Goal: Information Seeking & Learning: Learn about a topic

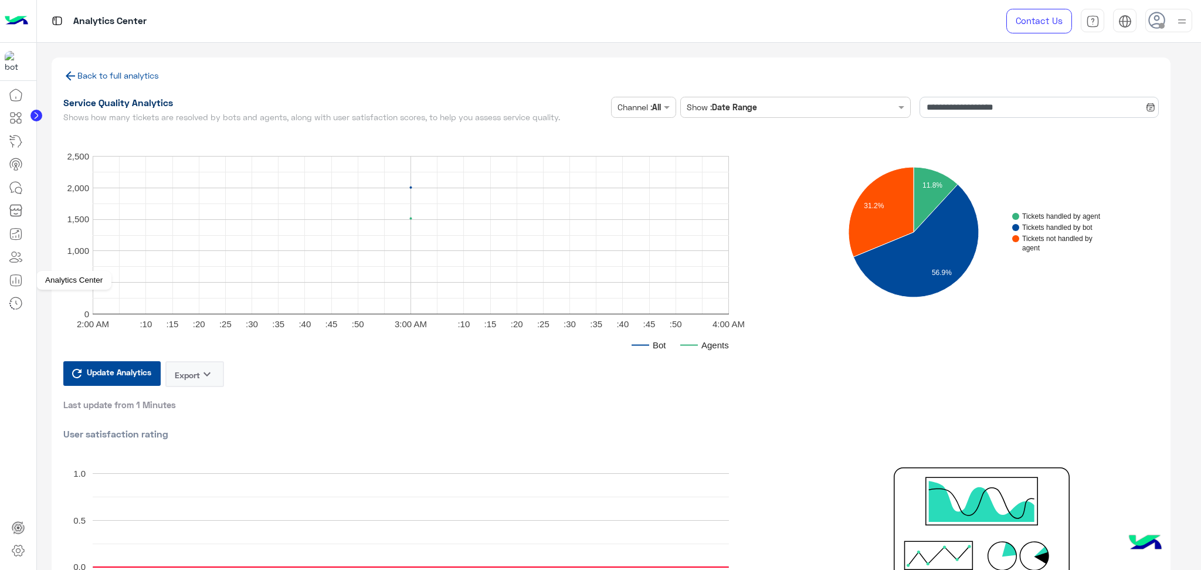
scroll to position [938, 0]
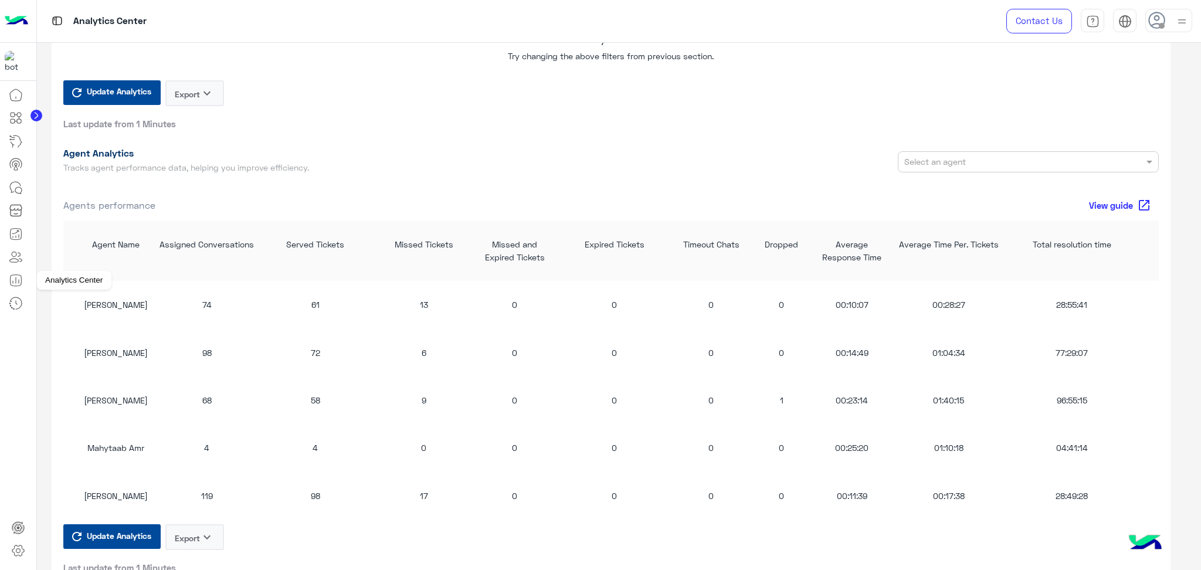
click at [17, 280] on icon at bounding box center [16, 280] width 14 height 14
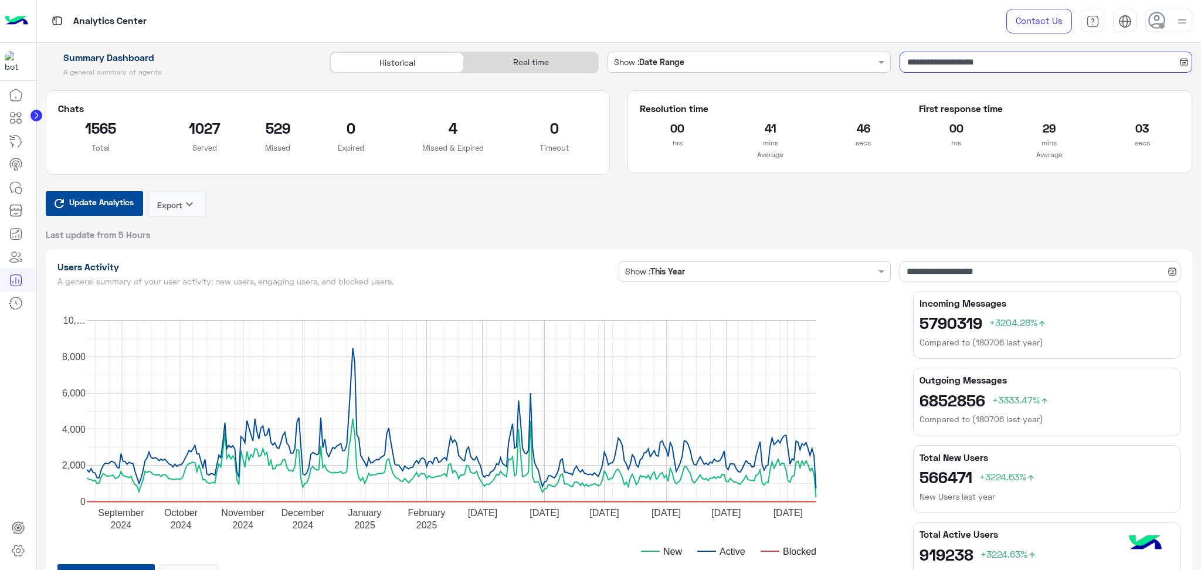
click at [992, 60] on input "**********" at bounding box center [1045, 62] width 293 height 21
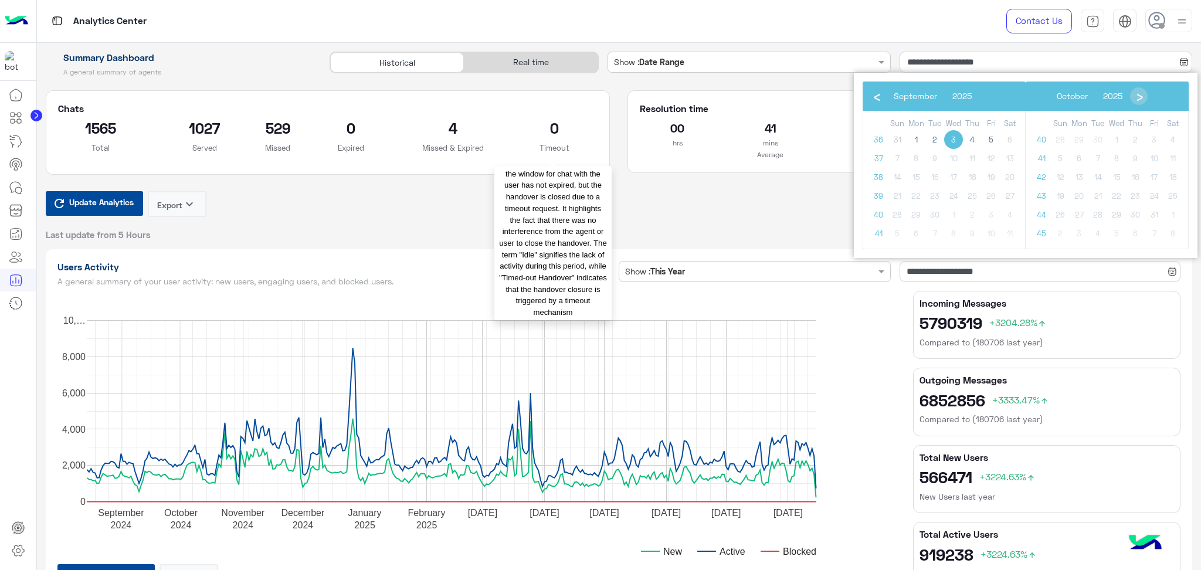
click at [596, 180] on div "Chats 1565 Total 1027 Served 529 Missed 0 Expired 4 Missed & Expired 0 Timeout …" at bounding box center [328, 140] width 582 height 101
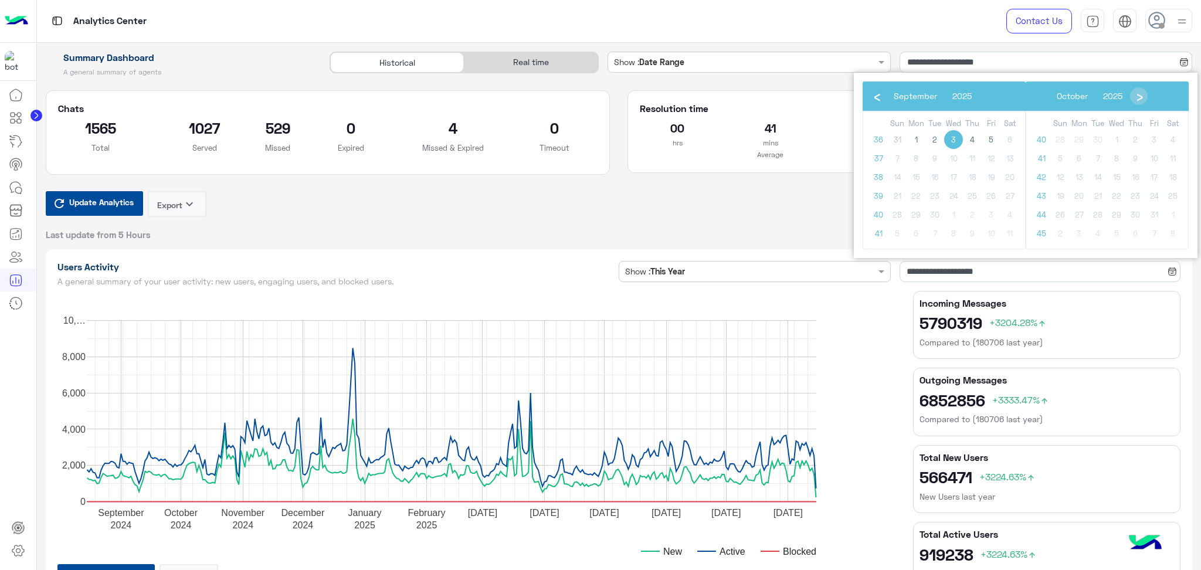
click at [593, 83] on div "**********" at bounding box center [619, 146] width 1164 height 189
click at [686, 60] on input "text" at bounding box center [737, 62] width 222 height 12
click at [953, 137] on span "3" at bounding box center [953, 139] width 19 height 19
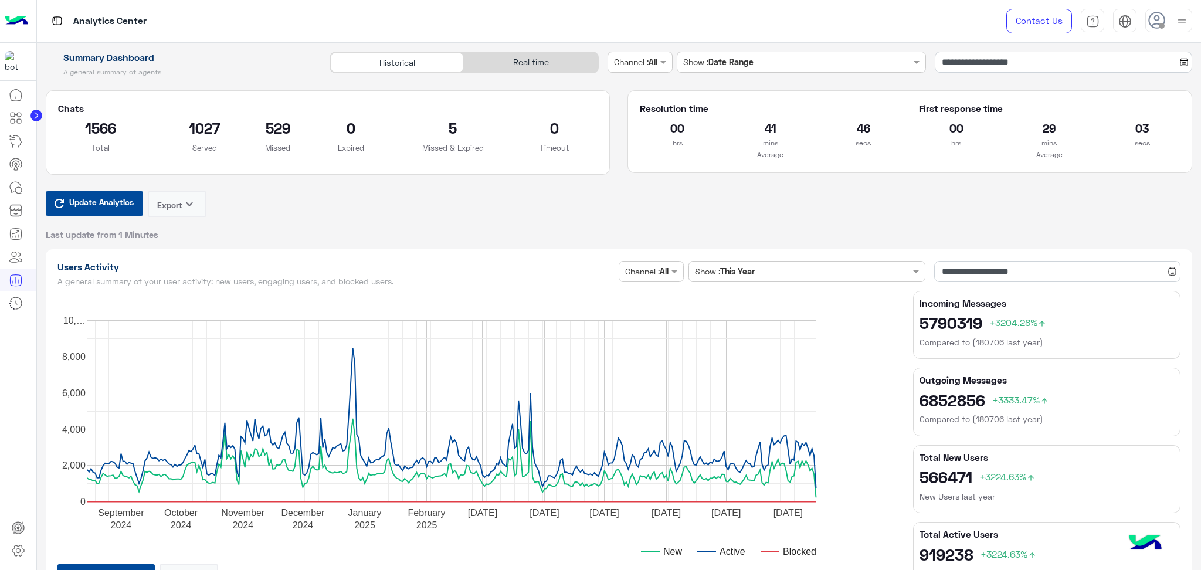
click at [655, 52] on div "Channel Channel : All" at bounding box center [639, 62] width 65 height 21
click at [655, 62] on div at bounding box center [640, 61] width 64 height 13
click at [648, 64] on div at bounding box center [640, 61] width 64 height 13
click at [650, 108] on b "Instagram" at bounding box center [647, 108] width 39 height 10
click at [661, 66] on input "text" at bounding box center [640, 62] width 53 height 12
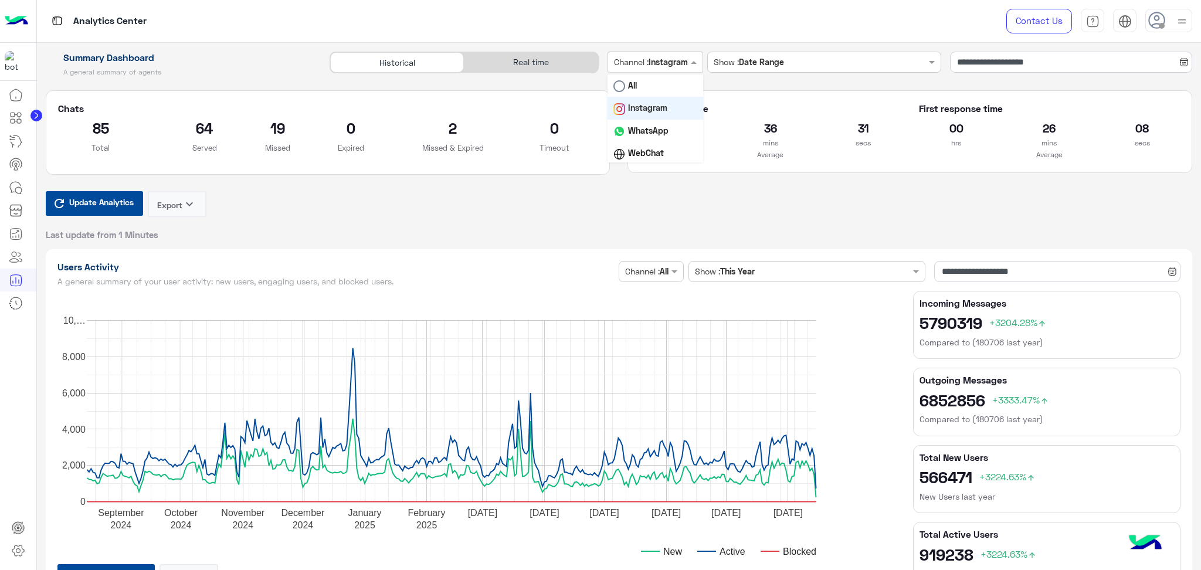
scroll to position [25, 0]
click at [651, 153] on b "Facebook" at bounding box center [647, 151] width 38 height 10
click at [658, 67] on input "text" at bounding box center [640, 62] width 52 height 12
click at [657, 110] on b "WhatsApp" at bounding box center [648, 106] width 40 height 10
click at [980, 60] on input "**********" at bounding box center [1071, 62] width 242 height 21
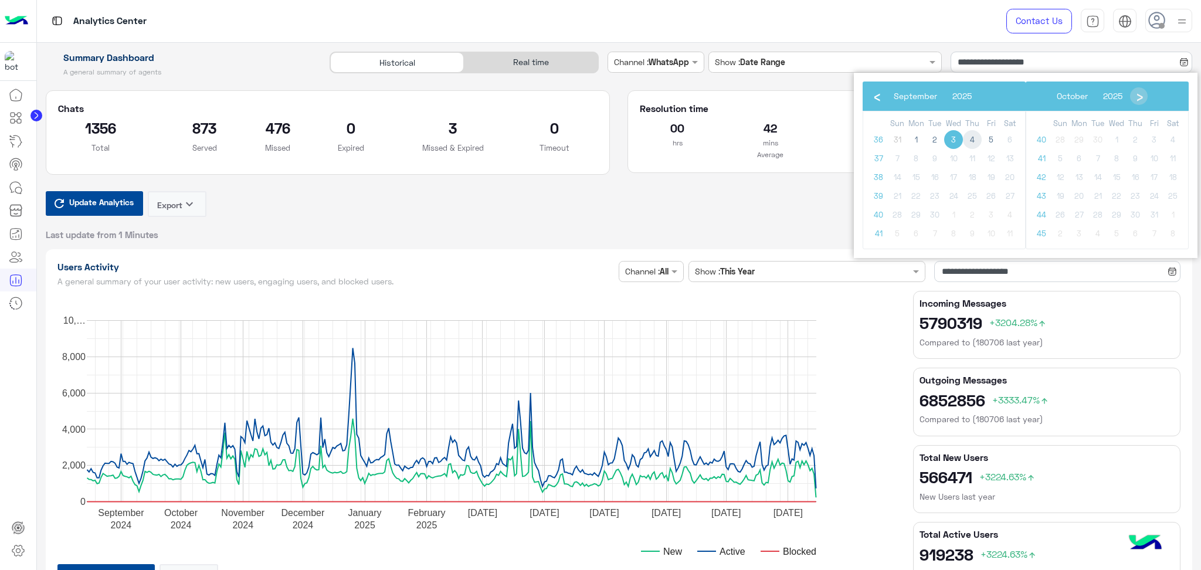
click at [970, 145] on span "4" at bounding box center [972, 139] width 19 height 19
click at [970, 140] on span "4" at bounding box center [972, 139] width 19 height 19
type input "**********"
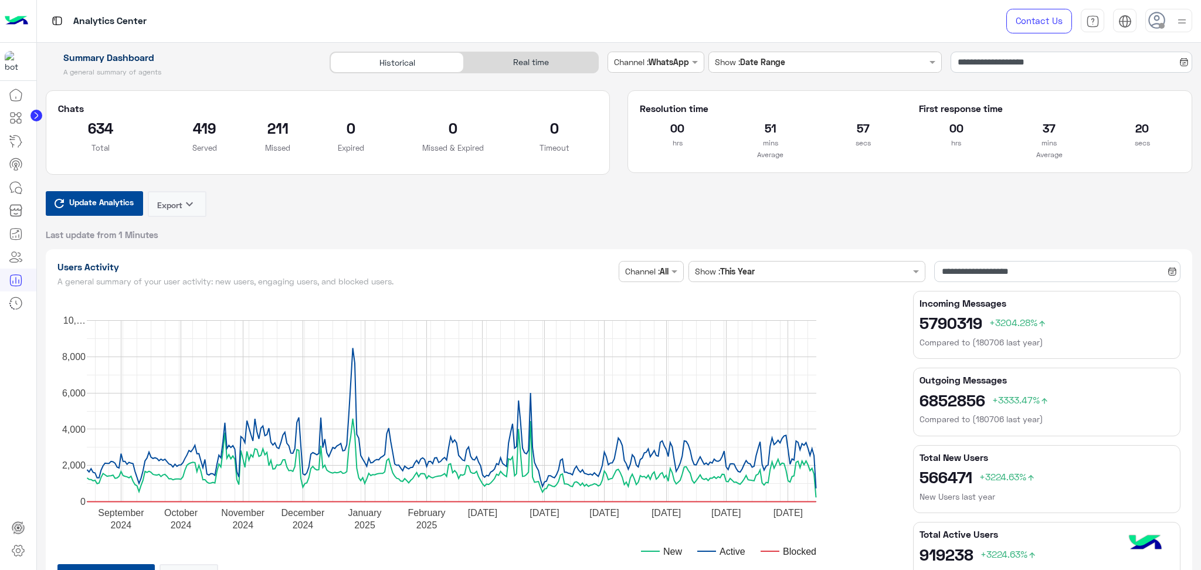
click at [665, 62] on input "text" at bounding box center [641, 62] width 55 height 12
click at [658, 106] on b "Instagram" at bounding box center [647, 108] width 39 height 10
click at [650, 63] on input "text" at bounding box center [640, 62] width 53 height 12
click at [658, 143] on div "Facebook" at bounding box center [655, 151] width 96 height 23
